Goal: Task Accomplishment & Management: Complete application form

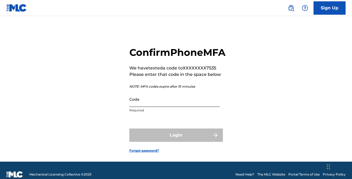
click at [169, 107] on input "Code" at bounding box center [174, 99] width 90 height 15
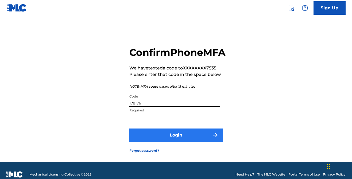
type input "178176"
click at [160, 142] on button "Login" at bounding box center [176, 135] width 94 height 13
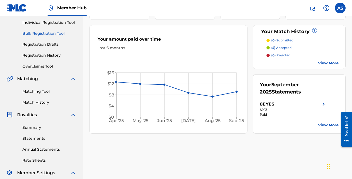
scroll to position [57, 0]
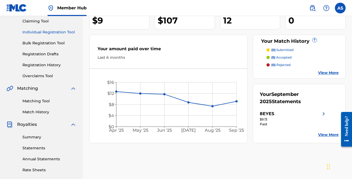
click at [38, 32] on link "Individual Registration Tool" at bounding box center [49, 32] width 54 height 6
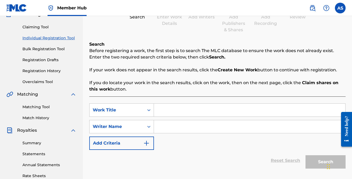
scroll to position [96, 0]
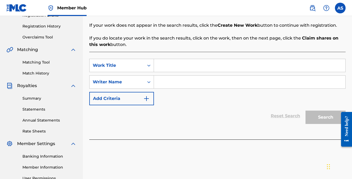
click at [182, 80] on input "Search Form" at bounding box center [249, 82] width 191 height 13
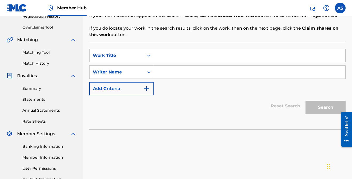
click at [179, 58] on input "Search Form" at bounding box center [249, 55] width 191 height 13
type input "disco"
drag, startPoint x: 209, startPoint y: 82, endPoint x: 195, endPoint y: 70, distance: 18.3
click at [209, 82] on div "SearchWithCriteria4842c6c6-f582-4e34-b349-a6e638ade61b Work Title disco SearchW…" at bounding box center [217, 72] width 256 height 47
click at [191, 67] on input "Search Form" at bounding box center [249, 72] width 191 height 13
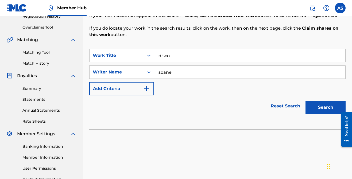
type input "soane"
drag, startPoint x: 322, startPoint y: 98, endPoint x: 325, endPoint y: 102, distance: 5.1
click at [322, 98] on div "Search" at bounding box center [324, 105] width 43 height 21
click at [325, 102] on button "Search" at bounding box center [326, 107] width 40 height 13
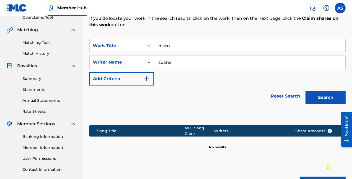
scroll to position [153, 0]
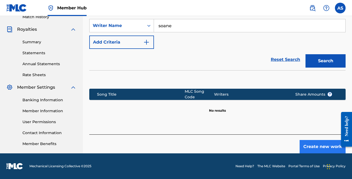
click at [318, 147] on button "Create new work" at bounding box center [323, 146] width 46 height 13
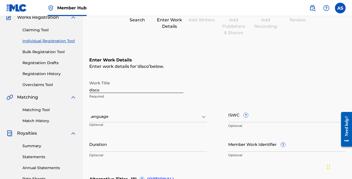
scroll to position [0, 0]
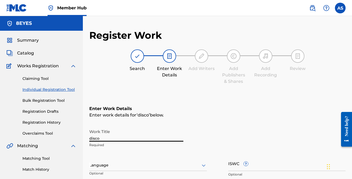
drag, startPoint x: 106, startPoint y: 140, endPoint x: 61, endPoint y: 138, distance: 45.0
click at [58, 139] on main "8EYES Summary Catalog Works Registration Claiming Tool Individual Registration …" at bounding box center [176, 162] width 352 height 293
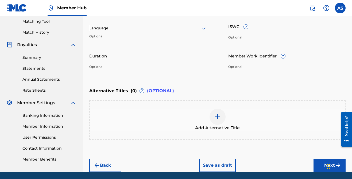
scroll to position [156, 0]
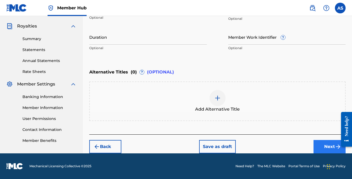
type input "Disco"
click at [319, 145] on button "Next" at bounding box center [330, 146] width 32 height 13
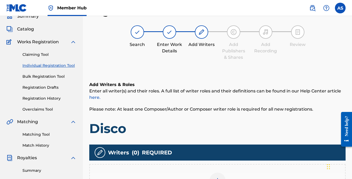
scroll to position [131, 0]
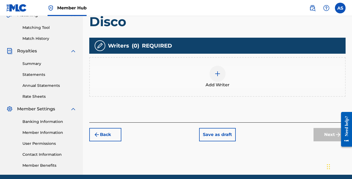
click at [220, 74] on img at bounding box center [217, 74] width 6 height 6
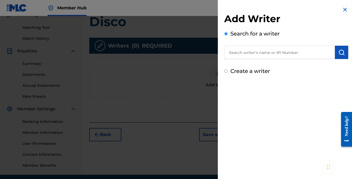
click at [242, 52] on input "text" at bounding box center [279, 52] width 111 height 13
type input "[PERSON_NAME]"
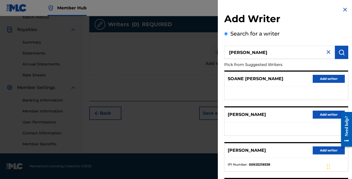
scroll to position [83, 0]
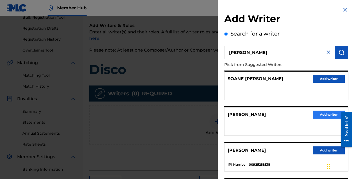
click at [319, 117] on button "Add writer" at bounding box center [329, 115] width 32 height 8
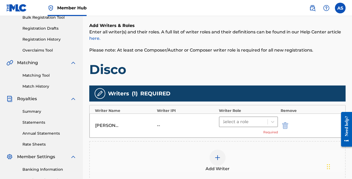
click at [232, 122] on div at bounding box center [243, 121] width 43 height 7
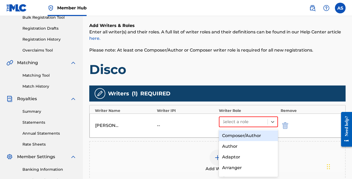
click at [235, 133] on div "Composer/Author" at bounding box center [248, 135] width 59 height 11
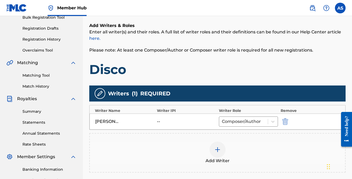
scroll to position [128, 0]
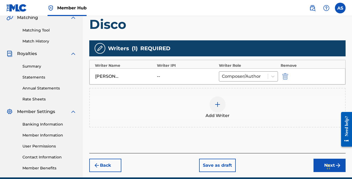
click at [116, 74] on div "[PERSON_NAME]" at bounding box center [107, 76] width 24 height 6
click at [108, 78] on div "[PERSON_NAME]" at bounding box center [107, 76] width 24 height 6
click at [217, 114] on span "Add Writer" at bounding box center [218, 116] width 24 height 6
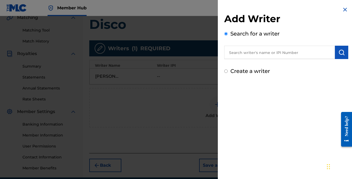
click at [254, 54] on input "text" at bounding box center [279, 52] width 111 height 13
type input "[PERSON_NAME] park"
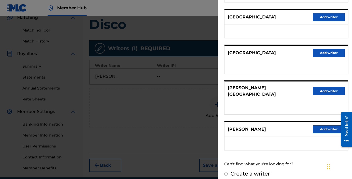
scroll to position [152, 0]
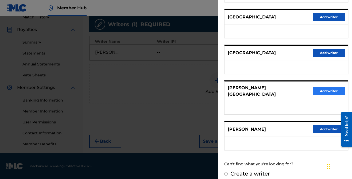
click at [321, 88] on button "Add writer" at bounding box center [329, 91] width 32 height 8
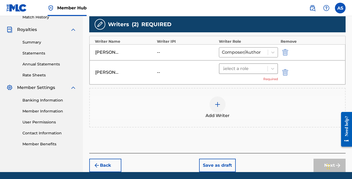
click at [231, 69] on div at bounding box center [243, 68] width 43 height 7
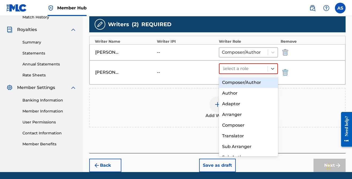
click at [232, 82] on div "Composer/Author" at bounding box center [248, 82] width 59 height 11
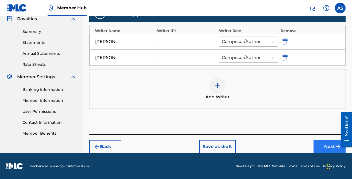
click at [320, 142] on button "Next" at bounding box center [330, 146] width 32 height 13
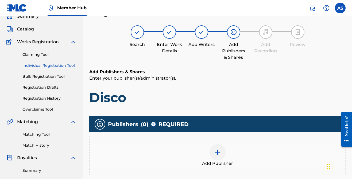
scroll to position [69, 0]
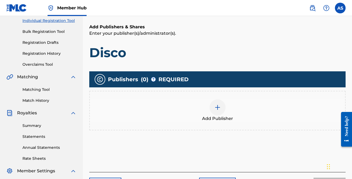
click at [229, 105] on div "Add Publisher" at bounding box center [217, 110] width 255 height 22
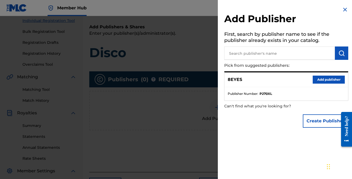
click at [234, 58] on input "text" at bounding box center [279, 53] width 111 height 13
click at [322, 76] on button "Add publisher" at bounding box center [329, 80] width 32 height 8
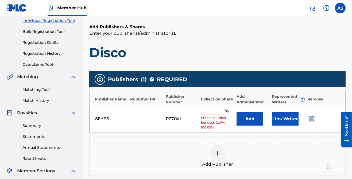
click at [217, 109] on input "text" at bounding box center [213, 111] width 24 height 7
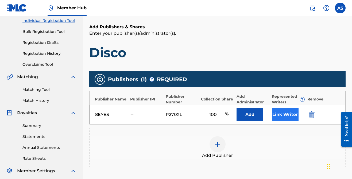
type input "100"
click at [281, 109] on button "Link Writer" at bounding box center [285, 114] width 27 height 13
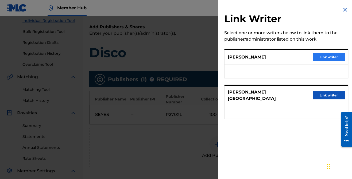
click at [332, 59] on button "Link writer" at bounding box center [329, 57] width 32 height 8
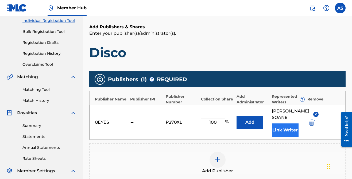
click at [286, 136] on button "Link Writer" at bounding box center [285, 130] width 27 height 13
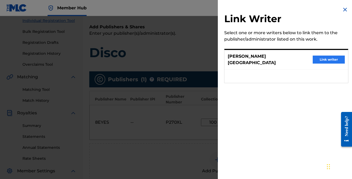
click at [318, 57] on button "Link writer" at bounding box center [329, 60] width 32 height 8
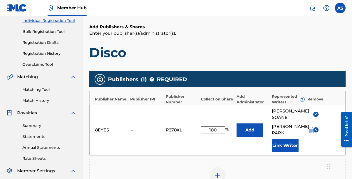
click at [214, 62] on div "Add Publishers & Shares Enter your publisher(s)/administrator(s). Disco Publish…" at bounding box center [217, 132] width 256 height 216
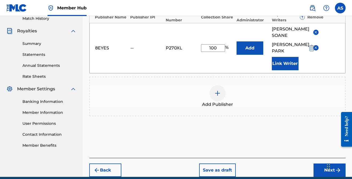
scroll to position [175, 0]
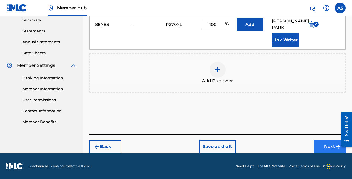
click at [320, 148] on button "Next" at bounding box center [330, 146] width 32 height 13
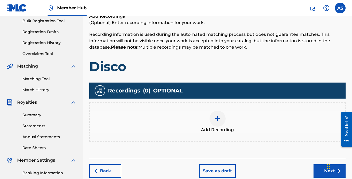
scroll to position [117, 0]
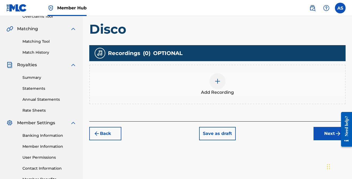
click at [224, 80] on div at bounding box center [218, 81] width 16 height 16
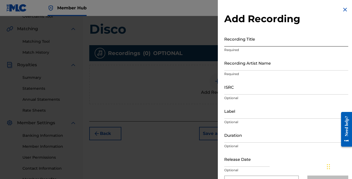
click at [235, 46] on input "Recording Title" at bounding box center [286, 38] width 124 height 15
type input "d"
type input "Disco"
click at [241, 61] on input "Recording Artist Name" at bounding box center [286, 62] width 124 height 15
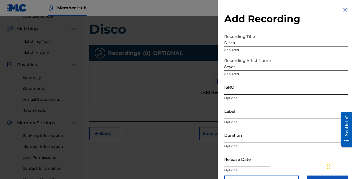
type input "8eyes"
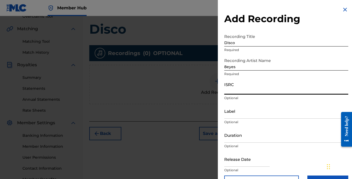
click at [260, 89] on input "ISRC" at bounding box center [286, 86] width 124 height 15
paste input "QT3F42520335"
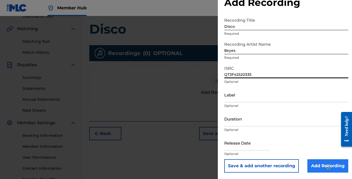
type input "QT3F42520335"
click at [317, 163] on input "Add Recording" at bounding box center [328, 165] width 41 height 13
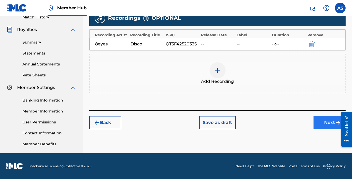
click at [315, 127] on button "Next" at bounding box center [330, 122] width 32 height 13
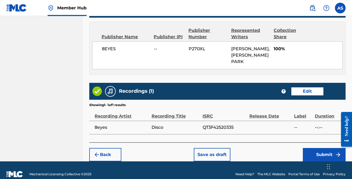
scroll to position [296, 0]
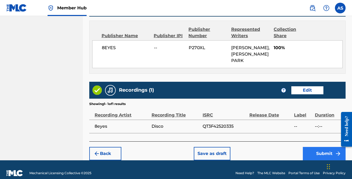
click at [315, 147] on button "Submit" at bounding box center [324, 153] width 43 height 13
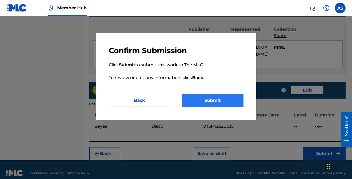
click at [203, 102] on button "Submit" at bounding box center [213, 100] width 62 height 13
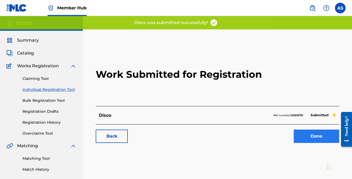
click at [306, 138] on link "Done" at bounding box center [316, 136] width 45 height 13
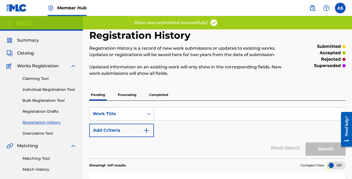
scroll to position [103, 0]
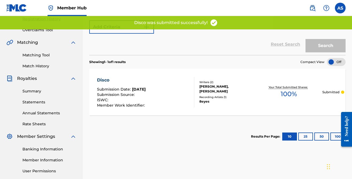
click at [128, 84] on div "Disco Submission Date : [DATE] Submission Source : ISWC : Member Work Identifie…" at bounding box center [121, 92] width 49 height 30
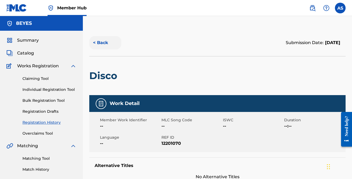
click at [97, 46] on button "< Back" at bounding box center [105, 42] width 32 height 13
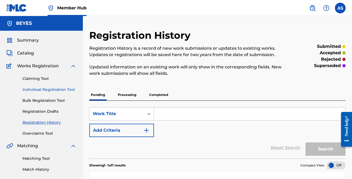
click at [38, 90] on link "Individual Registration Tool" at bounding box center [49, 90] width 54 height 6
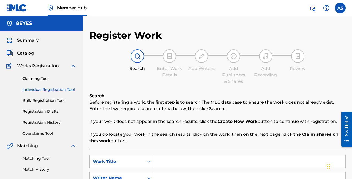
scroll to position [128, 0]
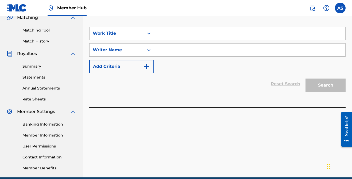
click at [170, 35] on input "Search Form" at bounding box center [249, 33] width 191 height 13
type input "atlas"
click at [173, 49] on input "Search Form" at bounding box center [249, 50] width 191 height 13
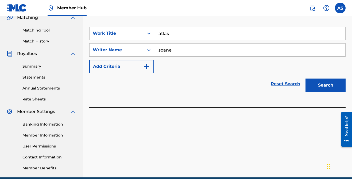
type input "soane"
click at [326, 85] on button "Search" at bounding box center [326, 85] width 40 height 13
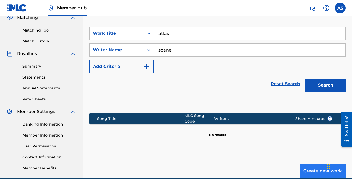
click at [302, 166] on button "Create new work" at bounding box center [323, 170] width 46 height 13
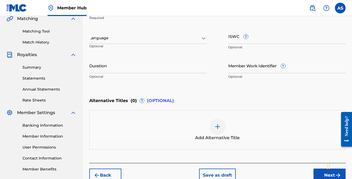
scroll to position [27, 0]
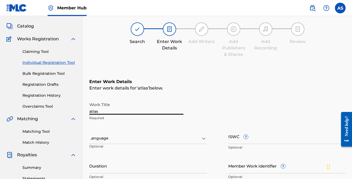
drag, startPoint x: 104, startPoint y: 109, endPoint x: 86, endPoint y: 109, distance: 17.6
click at [86, 109] on div "Register Work Search Enter Work Details Add Writers Add Publishers & Shares Add…" at bounding box center [217, 142] width 269 height 280
drag, startPoint x: 100, startPoint y: 110, endPoint x: 84, endPoint y: 109, distance: 15.5
click at [84, 109] on div "Register Work Search Enter Work Details Add Writers Add Publishers & Shares Add…" at bounding box center [217, 142] width 269 height 280
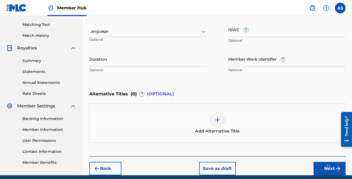
scroll to position [156, 0]
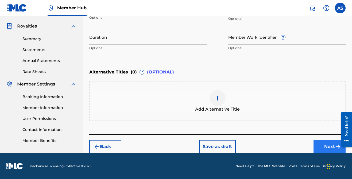
type input "Atlas"
click at [330, 146] on button "Next" at bounding box center [330, 146] width 32 height 13
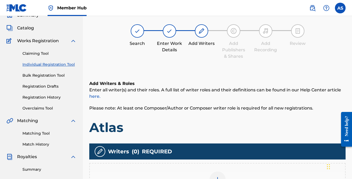
scroll to position [125, 0]
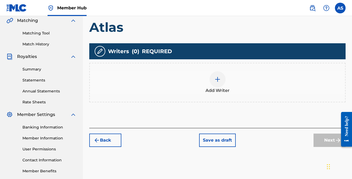
click at [217, 79] on img at bounding box center [217, 79] width 6 height 6
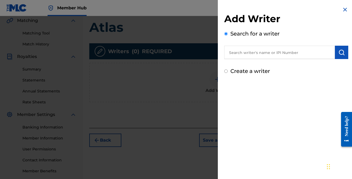
click at [240, 61] on div "Add Writer Search for a writer Create a writer" at bounding box center [286, 44] width 124 height 62
click at [242, 55] on input "text" at bounding box center [279, 52] width 111 height 13
type input "s"
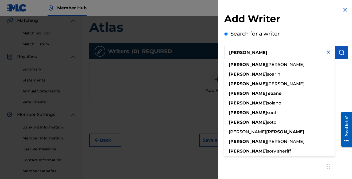
type input "[PERSON_NAME]"
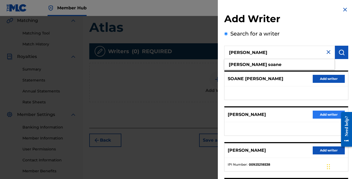
click at [329, 116] on button "Add writer" at bounding box center [329, 115] width 32 height 8
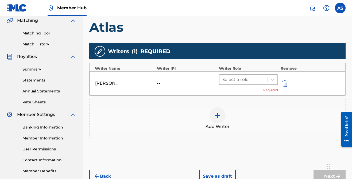
click at [232, 81] on div at bounding box center [243, 79] width 43 height 7
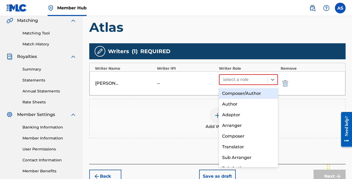
click at [234, 94] on div "Composer/Author" at bounding box center [248, 93] width 59 height 11
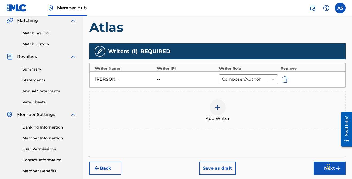
scroll to position [152, 0]
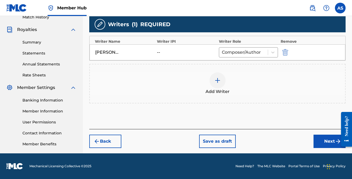
click at [216, 83] on img at bounding box center [217, 80] width 6 height 6
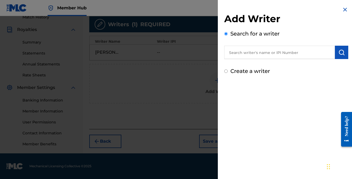
click at [244, 58] on input "text" at bounding box center [279, 52] width 111 height 13
type input "[PERSON_NAME] park"
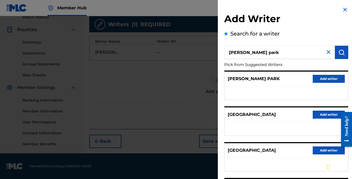
scroll to position [98, 0]
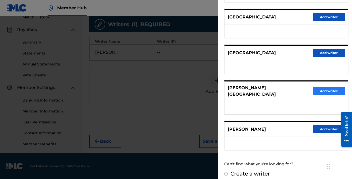
click at [323, 90] on button "Add writer" at bounding box center [329, 91] width 32 height 8
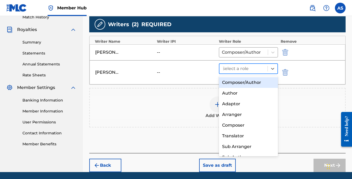
click at [230, 70] on div at bounding box center [243, 68] width 43 height 7
click at [233, 82] on div "Composer/Author" at bounding box center [248, 82] width 59 height 11
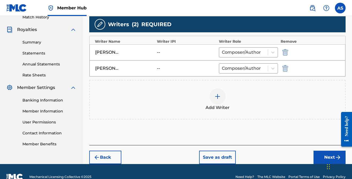
click at [210, 103] on div "Add Writer" at bounding box center [217, 100] width 255 height 22
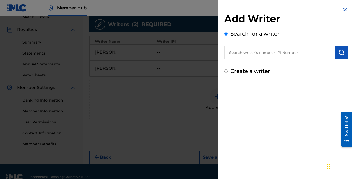
click at [342, 11] on img at bounding box center [345, 9] width 6 height 6
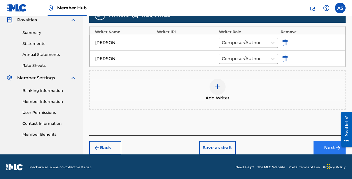
click at [333, 144] on button "Next" at bounding box center [330, 147] width 32 height 13
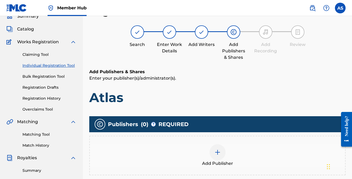
scroll to position [71, 0]
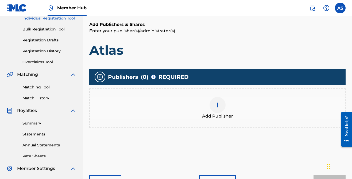
click at [230, 116] on span "Add Publisher" at bounding box center [217, 116] width 31 height 6
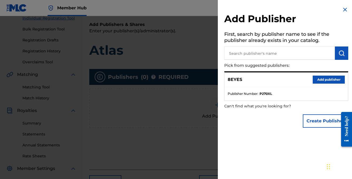
click at [241, 50] on input "text" at bounding box center [279, 53] width 111 height 13
click at [321, 80] on button "Add publisher" at bounding box center [329, 80] width 32 height 8
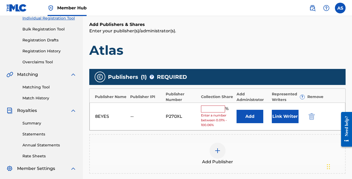
click at [204, 111] on input "text" at bounding box center [213, 109] width 24 height 7
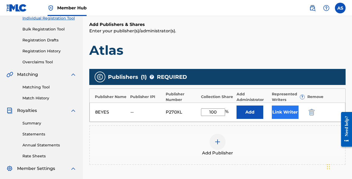
type input "100"
click at [278, 112] on button "Link Writer" at bounding box center [285, 112] width 27 height 13
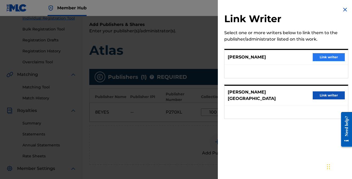
click at [320, 55] on button "Link writer" at bounding box center [329, 57] width 32 height 8
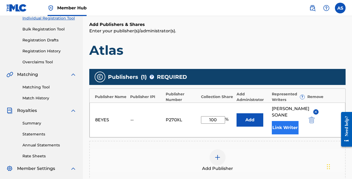
click at [279, 129] on button "Link Writer" at bounding box center [285, 127] width 27 height 13
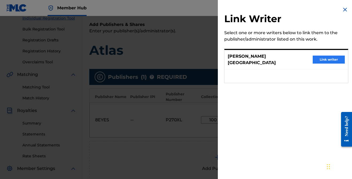
click at [318, 58] on button "Link writer" at bounding box center [329, 60] width 32 height 8
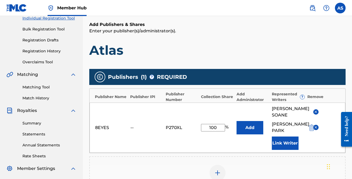
scroll to position [175, 0]
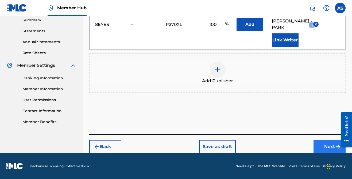
click at [328, 148] on button "Next" at bounding box center [330, 146] width 32 height 13
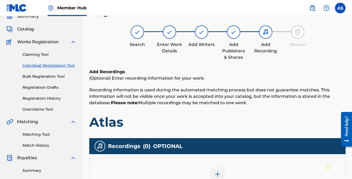
scroll to position [152, 0]
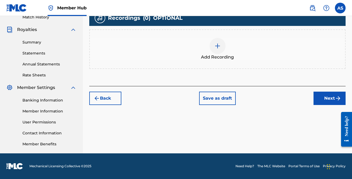
click at [230, 45] on div "Add Recording" at bounding box center [217, 49] width 255 height 22
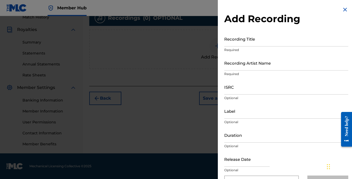
click at [251, 29] on div "Add Recording Recording Title Required Recording Artist Name Required ISRC Opti…" at bounding box center [286, 97] width 137 height 195
click at [247, 39] on input "Recording Title" at bounding box center [286, 38] width 124 height 15
type input "Atlas"
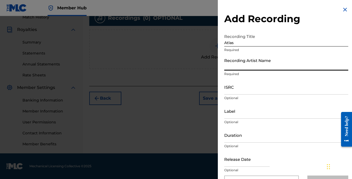
click at [263, 62] on input "Recording Artist Name" at bounding box center [286, 62] width 124 height 15
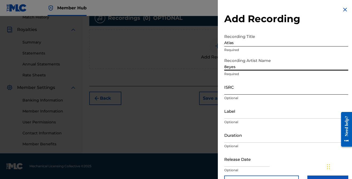
type input "8eyes"
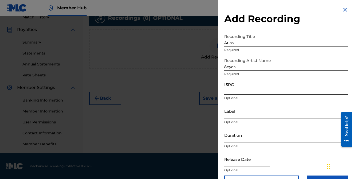
click at [244, 87] on input "ISRC" at bounding box center [286, 86] width 124 height 15
paste input "QT3F42520336"
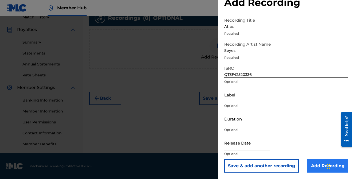
type input "QT3F42520336"
click at [311, 165] on input "Add Recording" at bounding box center [328, 165] width 41 height 13
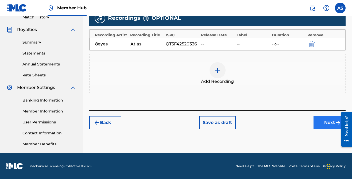
click at [335, 128] on button "Next" at bounding box center [330, 122] width 32 height 13
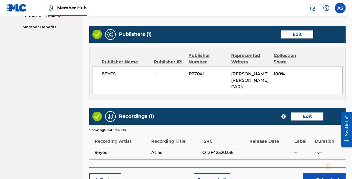
scroll to position [296, 0]
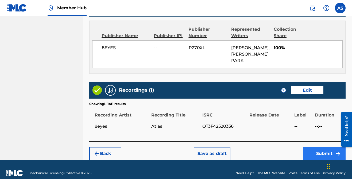
click at [310, 150] on button "Submit" at bounding box center [324, 153] width 43 height 13
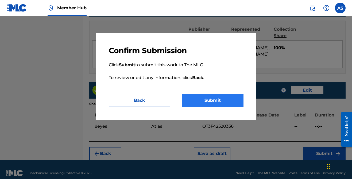
click at [220, 100] on button "Submit" at bounding box center [213, 100] width 62 height 13
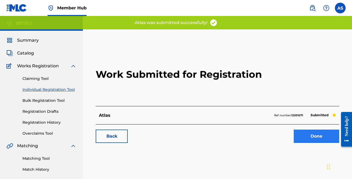
click at [302, 133] on link "Done" at bounding box center [316, 136] width 45 height 13
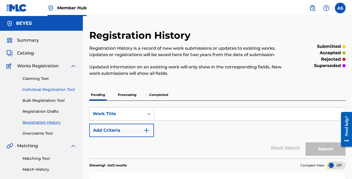
click at [37, 91] on link "Individual Registration Tool" at bounding box center [49, 90] width 54 height 6
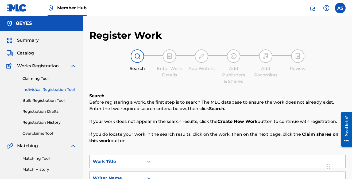
scroll to position [50, 0]
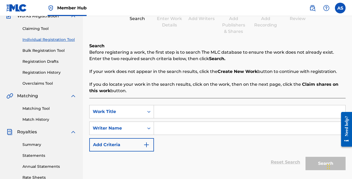
click at [184, 110] on input "Search Form" at bounding box center [249, 111] width 191 height 13
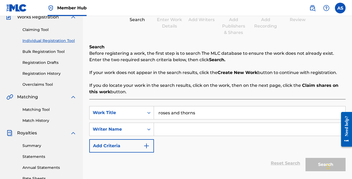
type input "roses and thorns"
click at [181, 122] on div "SearchWithCriteria4842c6c6-f582-4e34-b349-a6e638ade61b Work Title roses and tho…" at bounding box center [217, 129] width 256 height 47
click at [181, 124] on input "Search Form" at bounding box center [249, 129] width 191 height 13
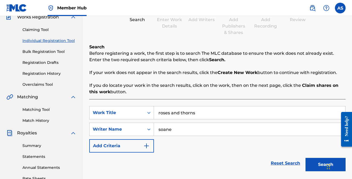
type input "soane"
click at [326, 165] on button "Search" at bounding box center [326, 164] width 40 height 13
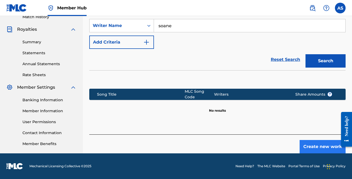
click at [318, 149] on button "Create new work" at bounding box center [323, 146] width 46 height 13
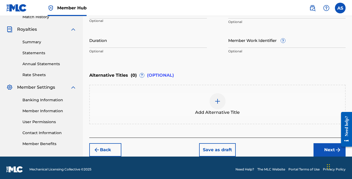
scroll to position [0, 0]
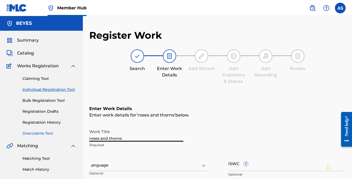
drag, startPoint x: 128, startPoint y: 139, endPoint x: 73, endPoint y: 135, distance: 54.7
click at [73, 135] on main "8EYES Summary Catalog Works Registration Claiming Tool Individual Registration …" at bounding box center [176, 162] width 352 height 293
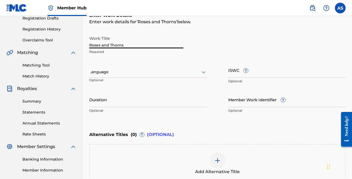
scroll to position [148, 0]
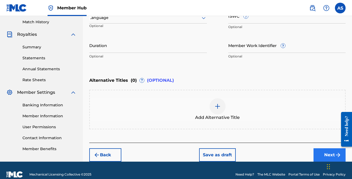
type input "Roses and Thorns"
click at [323, 156] on button "Next" at bounding box center [330, 154] width 32 height 13
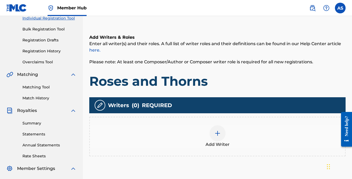
scroll to position [118, 0]
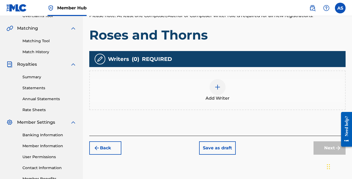
click at [221, 89] on div at bounding box center [218, 87] width 16 height 16
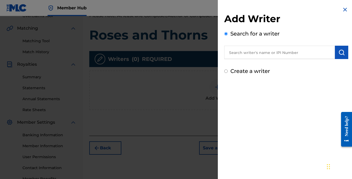
click at [259, 51] on input "text" at bounding box center [279, 52] width 111 height 13
type input "s"
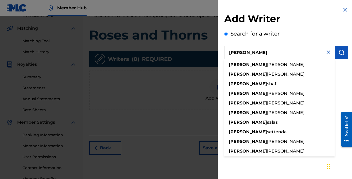
type input "[PERSON_NAME]"
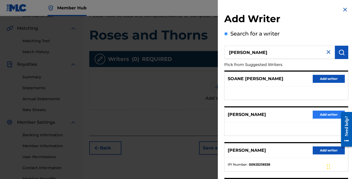
click at [322, 112] on button "Add writer" at bounding box center [329, 115] width 32 height 8
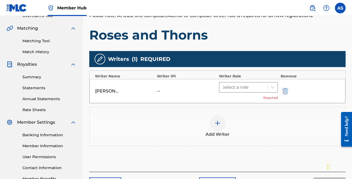
click at [240, 89] on div at bounding box center [243, 87] width 43 height 7
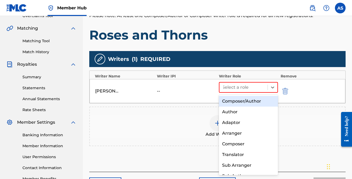
click at [240, 97] on div "Composer/Author" at bounding box center [248, 101] width 59 height 11
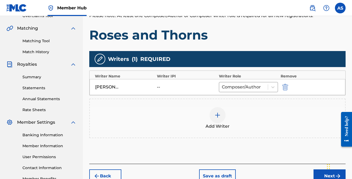
scroll to position [125, 0]
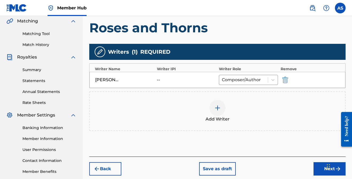
click at [214, 101] on div at bounding box center [218, 108] width 16 height 16
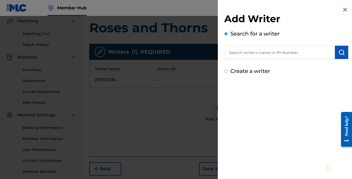
click at [258, 56] on input "text" at bounding box center [279, 52] width 111 height 13
type input "[PERSON_NAME] park"
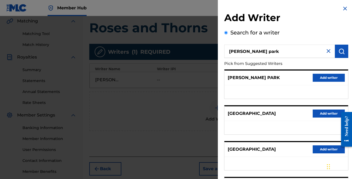
scroll to position [98, 0]
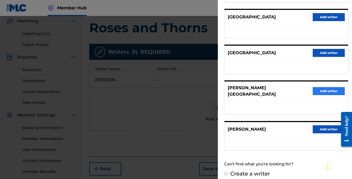
click at [322, 87] on button "Add writer" at bounding box center [329, 91] width 32 height 8
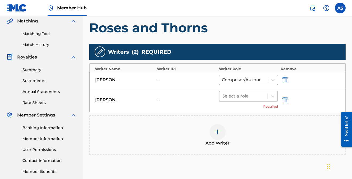
click at [237, 91] on div "Select a role" at bounding box center [244, 96] width 48 height 10
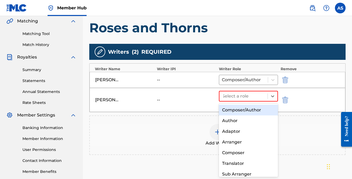
click at [238, 107] on div "Composer/Author" at bounding box center [248, 110] width 59 height 11
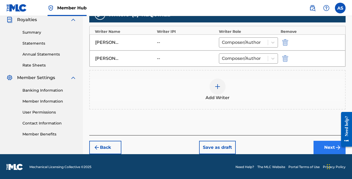
click at [318, 147] on button "Next" at bounding box center [330, 147] width 32 height 13
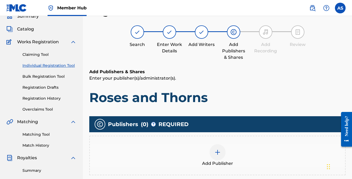
scroll to position [71, 0]
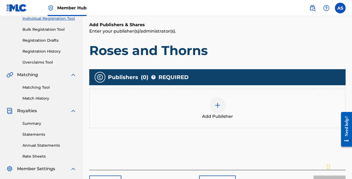
click at [217, 104] on img at bounding box center [217, 105] width 6 height 6
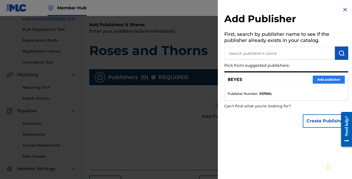
click at [332, 83] on button "Add publisher" at bounding box center [329, 80] width 32 height 8
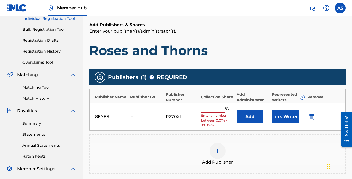
click at [217, 108] on input "text" at bounding box center [213, 109] width 24 height 7
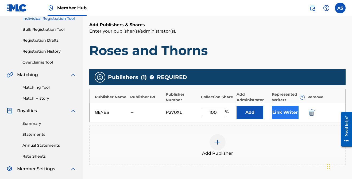
type input "100"
click at [281, 110] on button "Link Writer" at bounding box center [285, 112] width 27 height 13
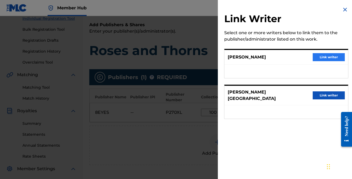
click at [320, 59] on button "Link writer" at bounding box center [329, 57] width 32 height 8
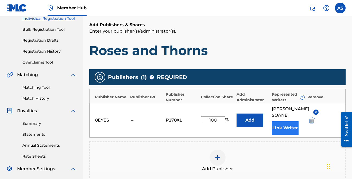
click at [278, 133] on button "Link Writer" at bounding box center [285, 127] width 27 height 13
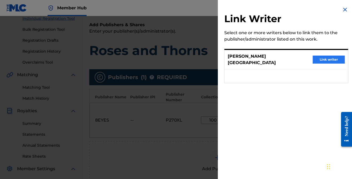
click at [324, 60] on button "Link writer" at bounding box center [329, 60] width 32 height 8
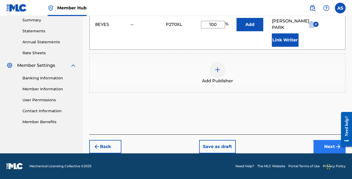
click at [322, 148] on button "Next" at bounding box center [330, 146] width 32 height 13
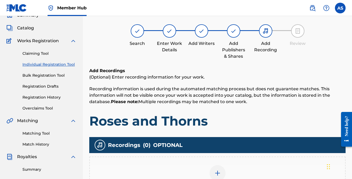
scroll to position [127, 0]
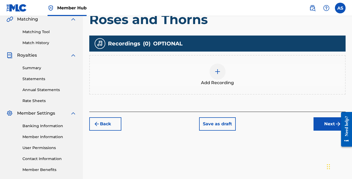
click at [218, 79] on div at bounding box center [218, 72] width 16 height 16
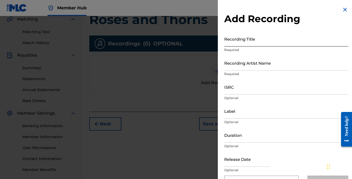
click at [241, 38] on input "Recording Title" at bounding box center [286, 38] width 124 height 15
type input "Roses and Thorns"
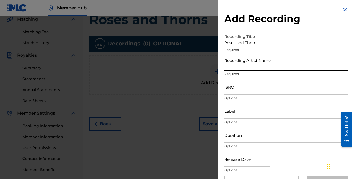
click at [245, 60] on input "Recording Artist Name" at bounding box center [286, 62] width 124 height 15
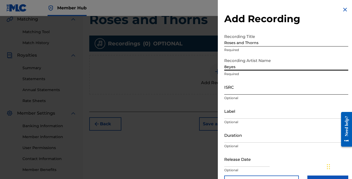
type input "8eyes"
click at [242, 84] on input "ISRC" at bounding box center [286, 86] width 124 height 15
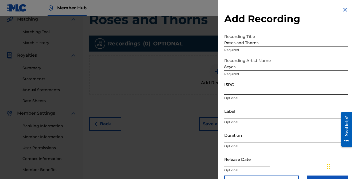
paste input "QT3F42520337"
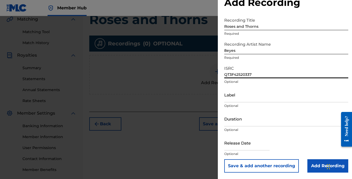
scroll to position [152, 0]
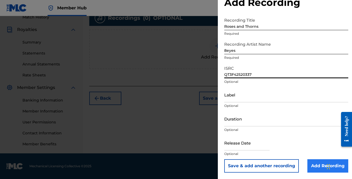
type input "QT3F42520337"
click at [314, 166] on input "Add Recording" at bounding box center [328, 165] width 41 height 13
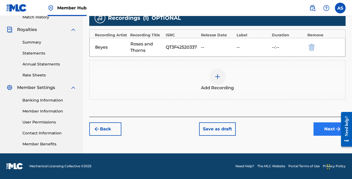
click at [323, 133] on button "Next" at bounding box center [330, 128] width 32 height 13
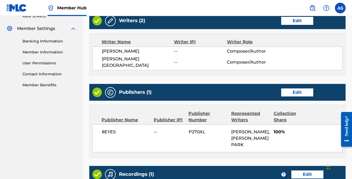
scroll to position [296, 0]
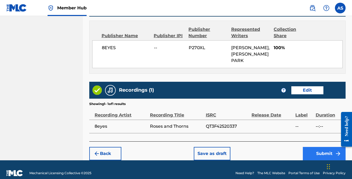
click at [311, 147] on button "Submit" at bounding box center [324, 153] width 43 height 13
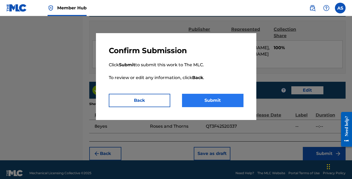
click at [227, 103] on button "Submit" at bounding box center [213, 100] width 62 height 13
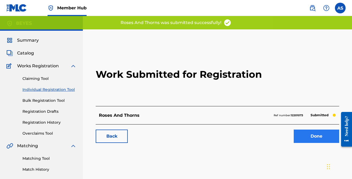
click at [301, 140] on link "Done" at bounding box center [316, 136] width 45 height 13
